Goal: Task Accomplishment & Management: Use online tool/utility

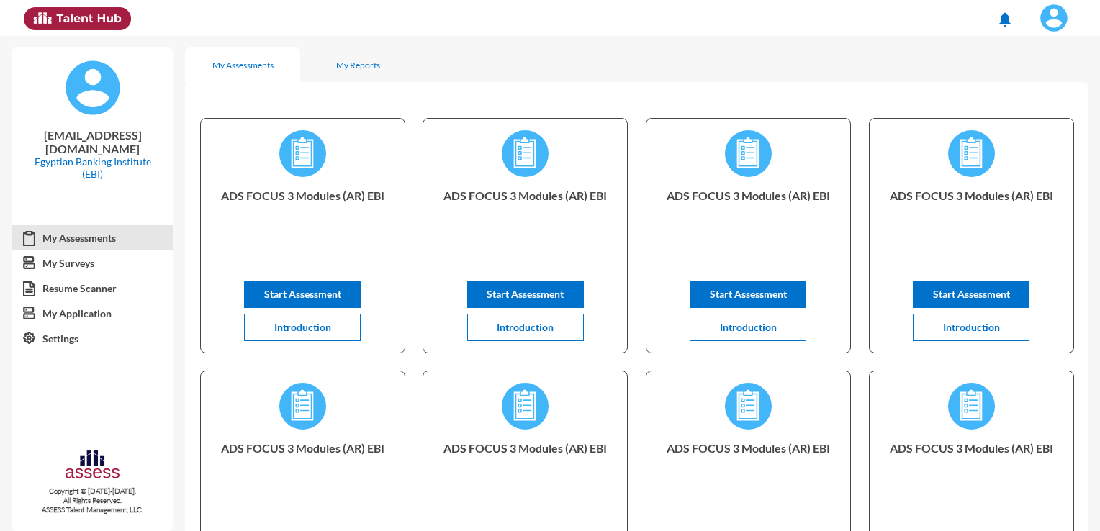
click at [1061, 9] on img at bounding box center [1054, 18] width 29 height 29
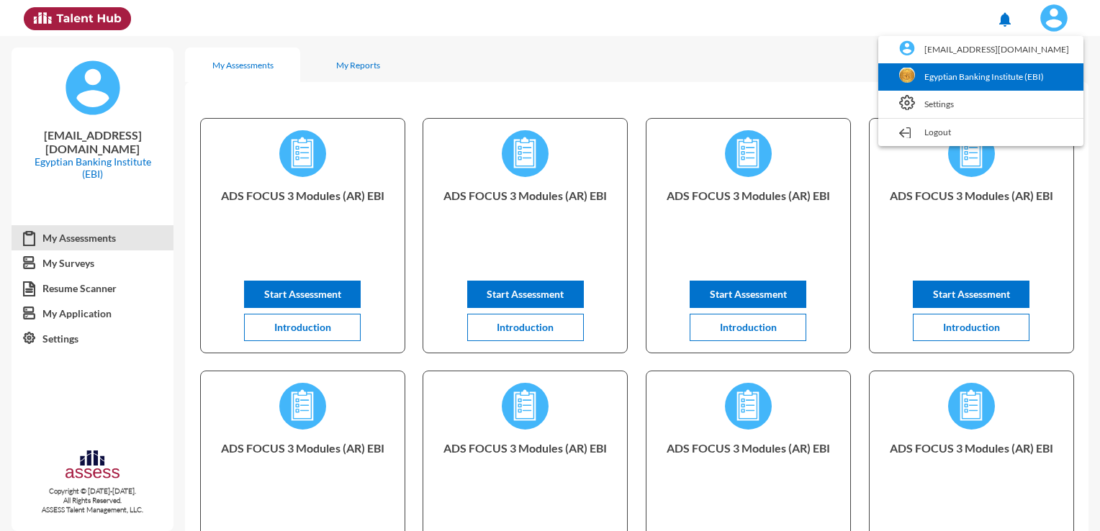
click at [965, 77] on link "Egyptian Banking Institute (EBI)" at bounding box center [981, 76] width 191 height 27
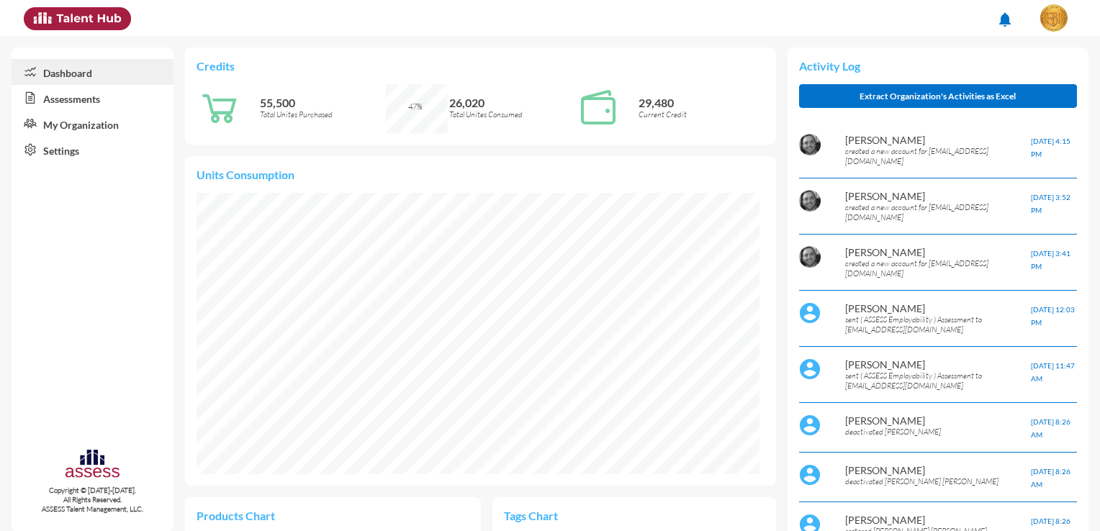
scroll to position [129, 258]
click at [104, 102] on link "Assessments" at bounding box center [93, 98] width 162 height 26
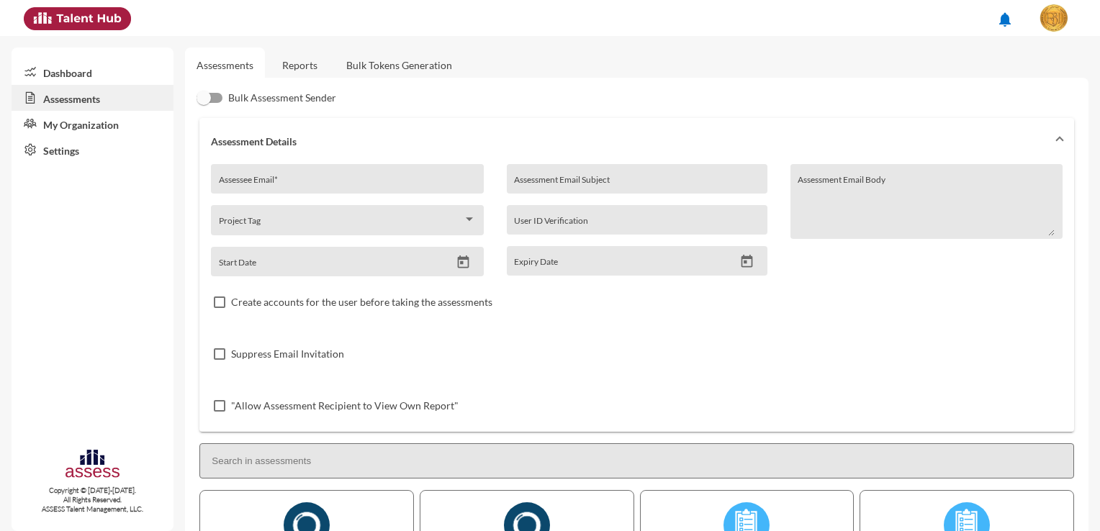
click at [320, 65] on link "Reports" at bounding box center [300, 65] width 58 height 35
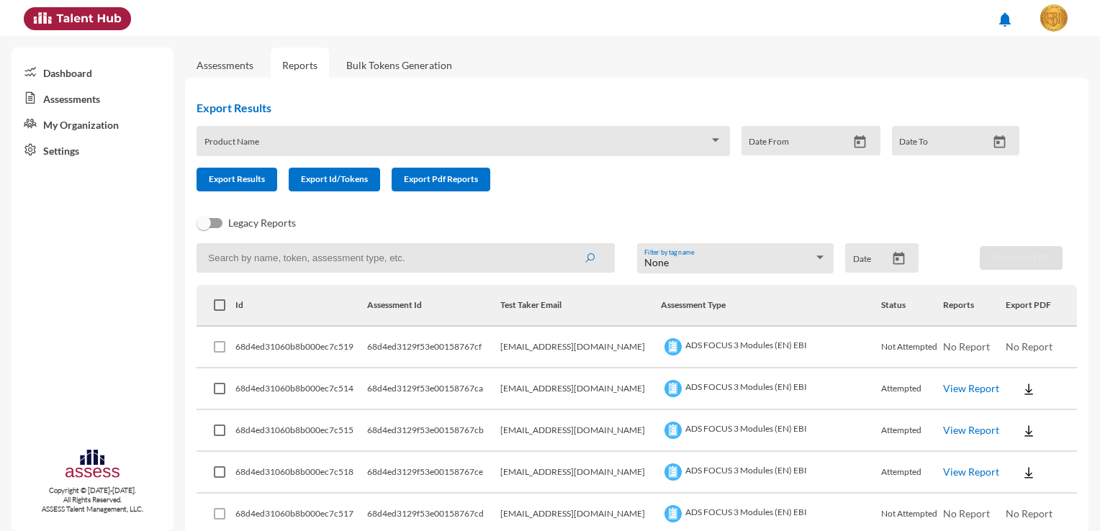
click at [259, 147] on span at bounding box center [456, 146] width 505 height 12
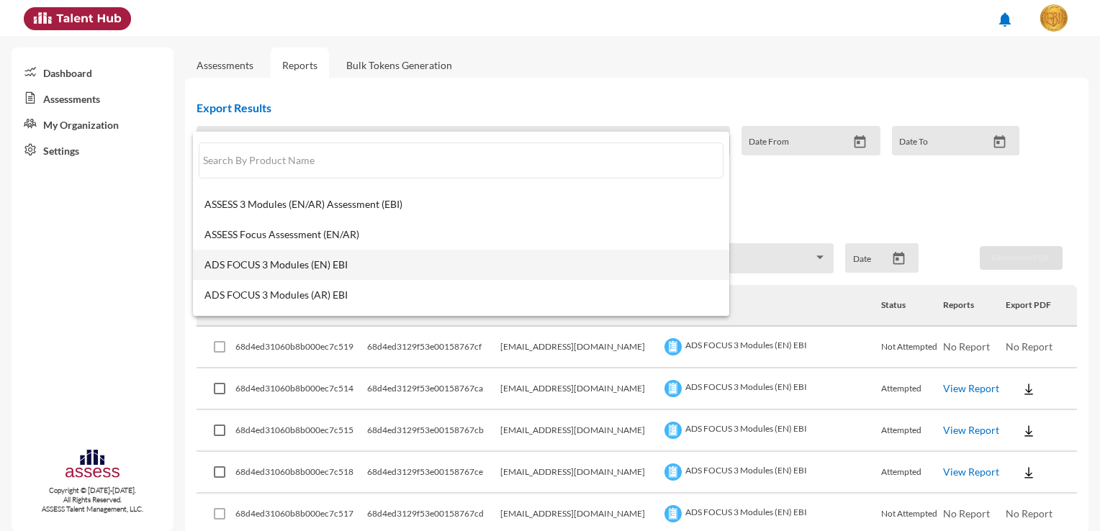
click at [265, 268] on span "ADS FOCUS 3 Modules (EN) EBI" at bounding box center [460, 265] width 513 height 12
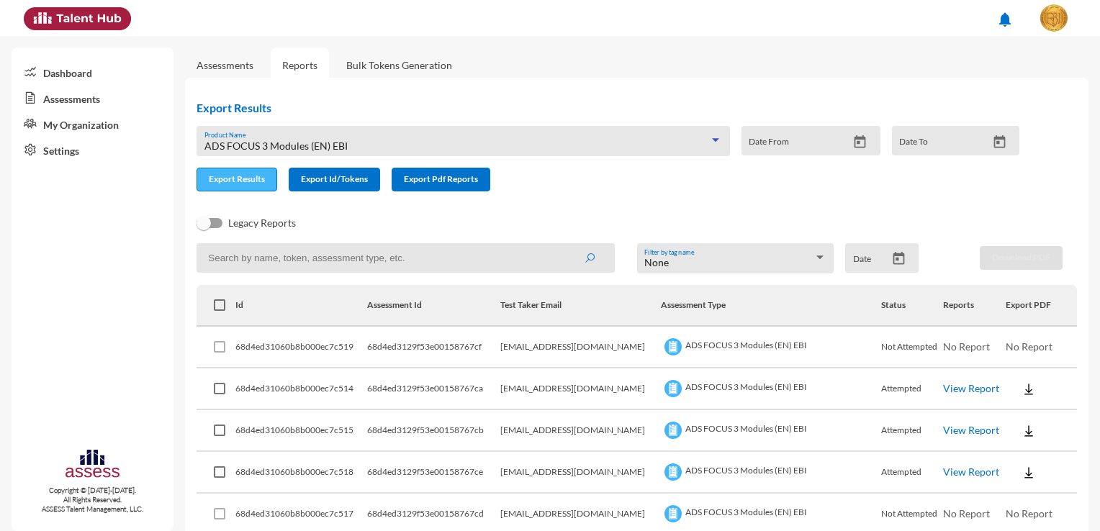
click at [262, 182] on span "Export Results" at bounding box center [237, 179] width 56 height 11
drag, startPoint x: 618, startPoint y: 86, endPoint x: 610, endPoint y: 88, distance: 8.0
drag, startPoint x: 610, startPoint y: 88, endPoint x: 888, endPoint y: 55, distance: 280.5
